Goal: Information Seeking & Learning: Learn about a topic

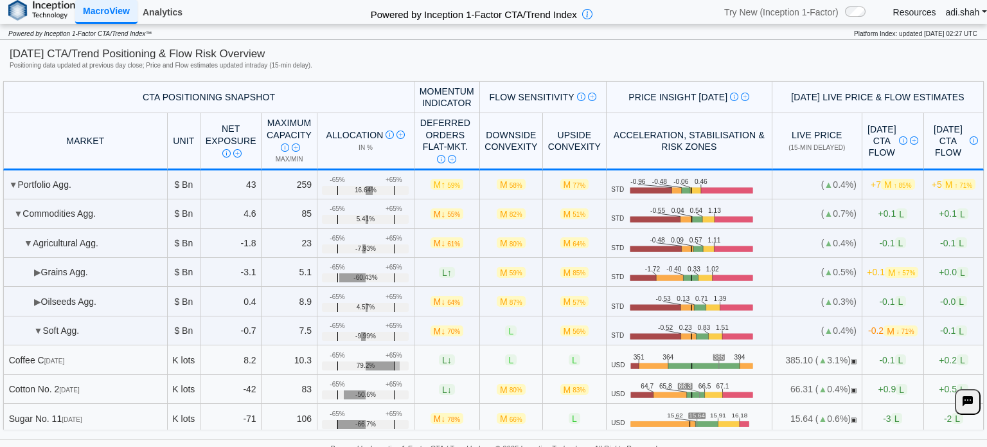
click at [163, 14] on link "Analytics" at bounding box center [163, 12] width 50 height 22
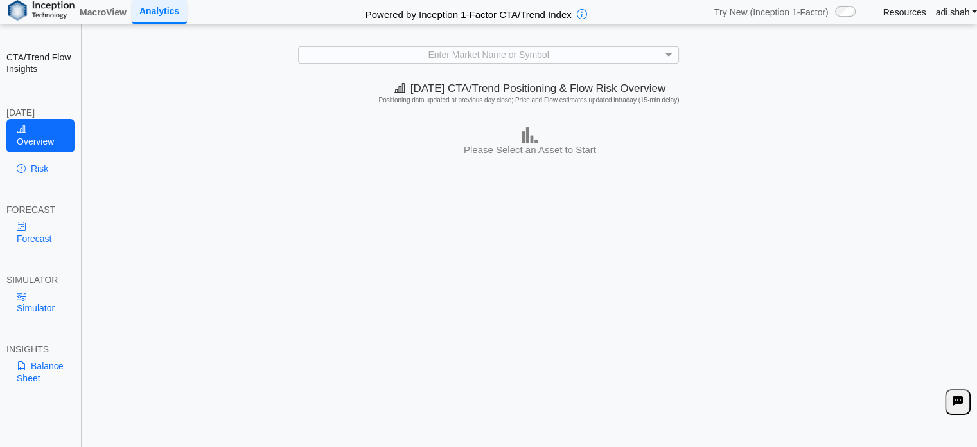
click at [54, 214] on div "FORECAST" at bounding box center [40, 210] width 68 height 12
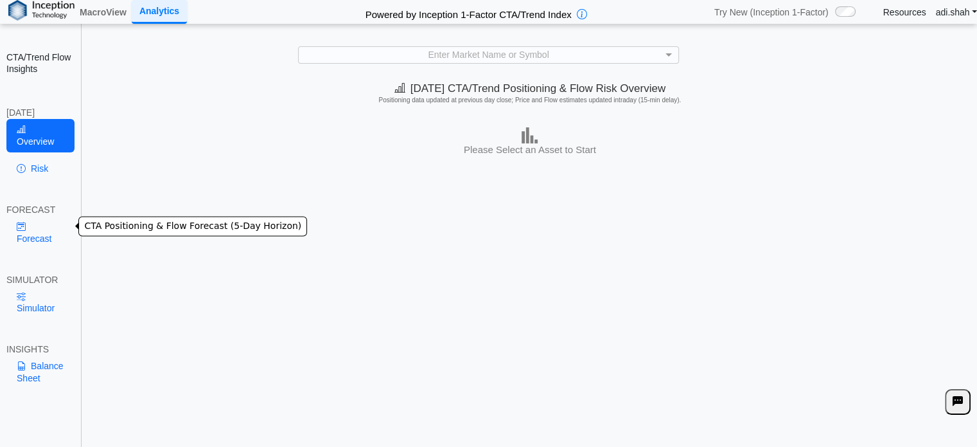
click at [35, 224] on link "Forecast" at bounding box center [40, 231] width 68 height 33
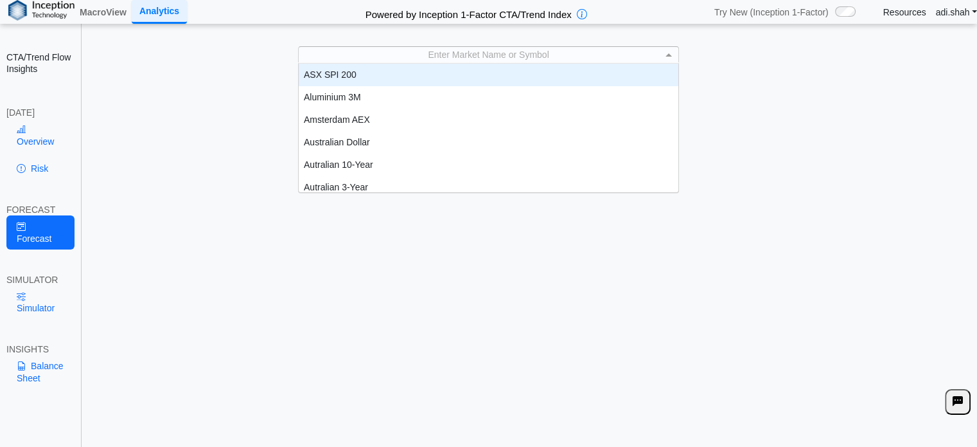
scroll to position [1, 0]
click at [462, 51] on div "Enter Market Name or Symbol" at bounding box center [488, 54] width 379 height 16
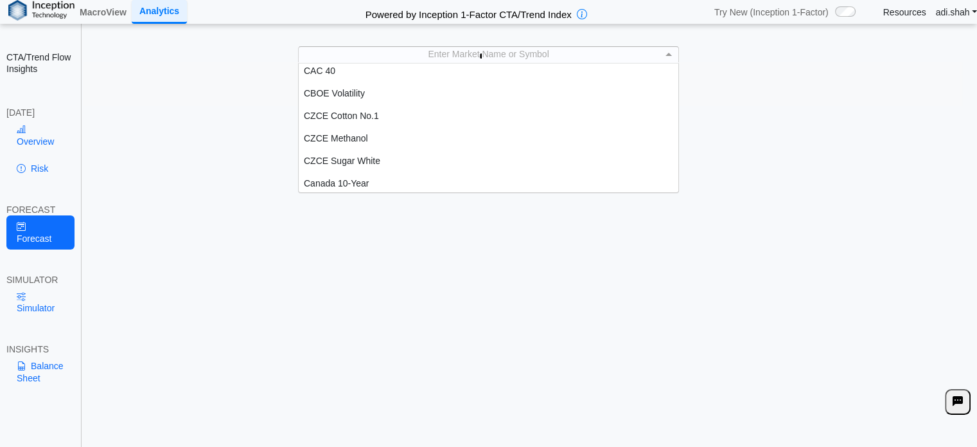
scroll to position [0, 0]
type input "**"
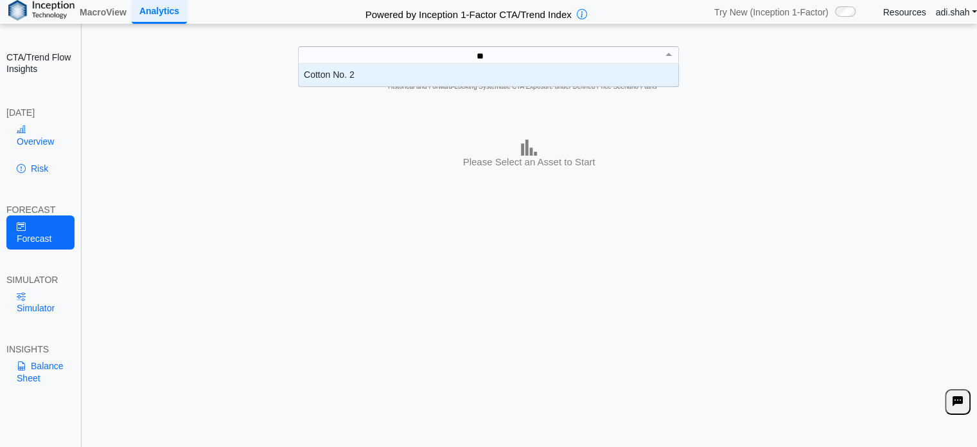
scroll to position [13, 370]
click at [420, 75] on div "Cotton No. 2" at bounding box center [489, 75] width 380 height 22
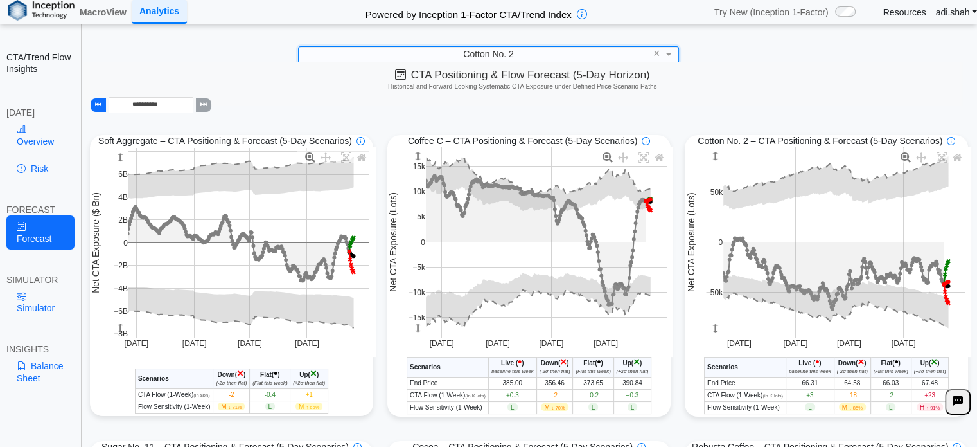
scroll to position [0, 0]
click at [947, 157] on icon at bounding box center [942, 157] width 10 height 10
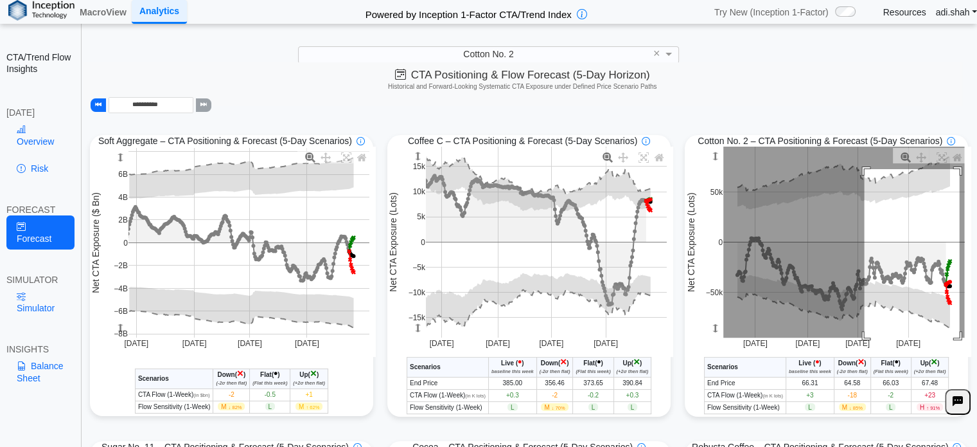
drag, startPoint x: 867, startPoint y: 169, endPoint x: 966, endPoint y: 337, distance: 195.3
